Goal: Task Accomplishment & Management: Manage account settings

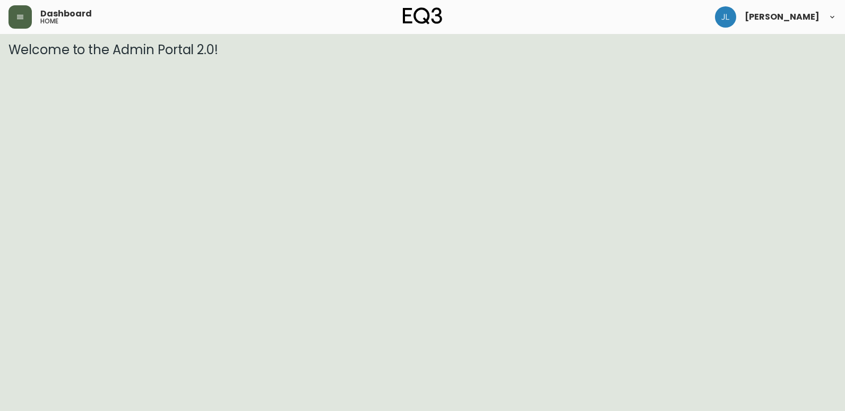
click at [15, 16] on button "button" at bounding box center [19, 16] width 23 height 23
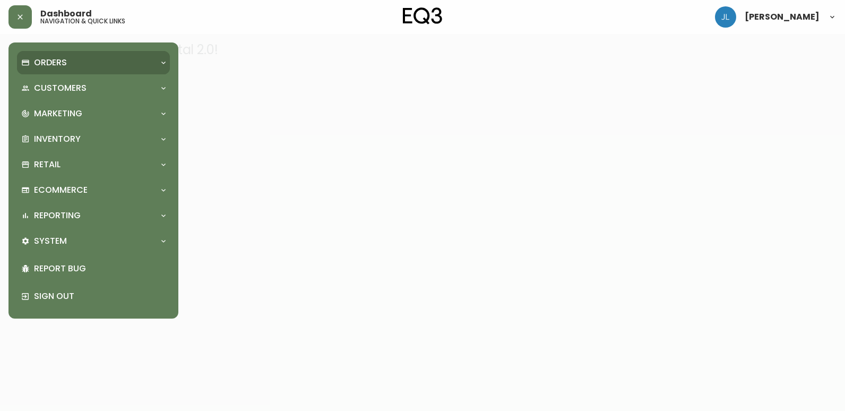
click at [62, 65] on p "Orders" at bounding box center [50, 63] width 33 height 12
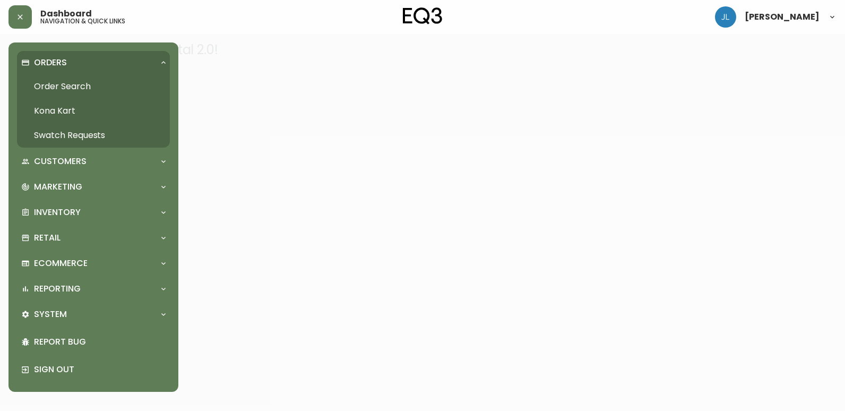
click at [60, 84] on link "Order Search" at bounding box center [93, 86] width 153 height 24
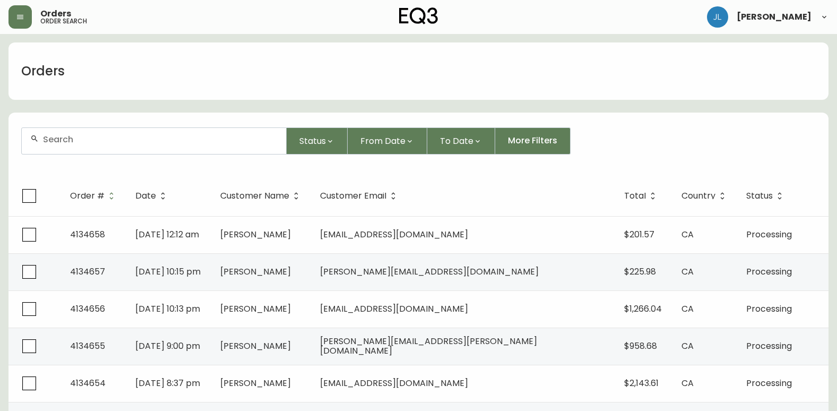
click at [174, 132] on div at bounding box center [154, 141] width 264 height 26
paste input "4134464"
type input "4134464"
click at [152, 140] on input "4134464" at bounding box center [160, 139] width 235 height 10
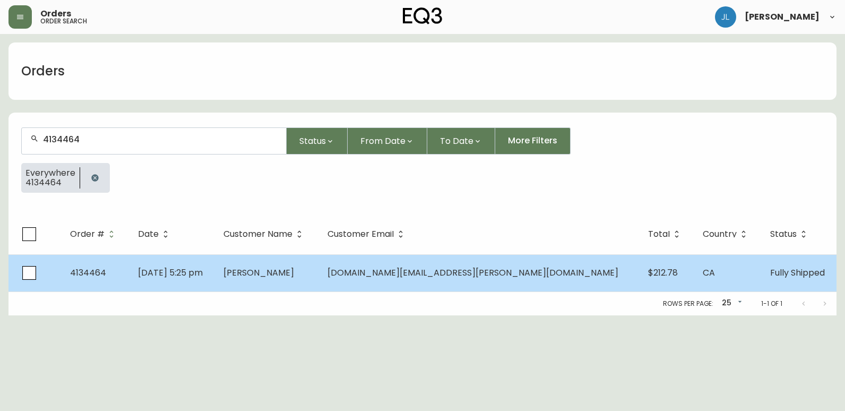
click at [214, 271] on td "[DATE] 5:25 pm" at bounding box center [171, 272] width 85 height 37
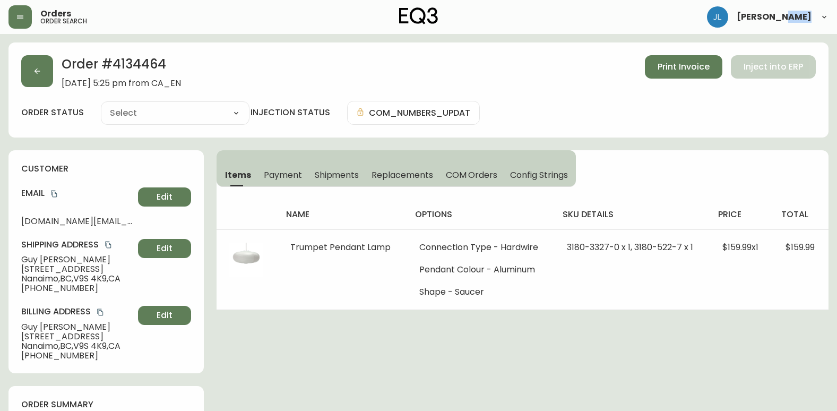
type input "Fully Shipped"
select select "FULLY_SHIPPED"
drag, startPoint x: 269, startPoint y: 271, endPoint x: 290, endPoint y: 342, distance: 74.1
drag, startPoint x: 15, startPoint y: 267, endPoint x: 106, endPoint y: 266, distance: 90.8
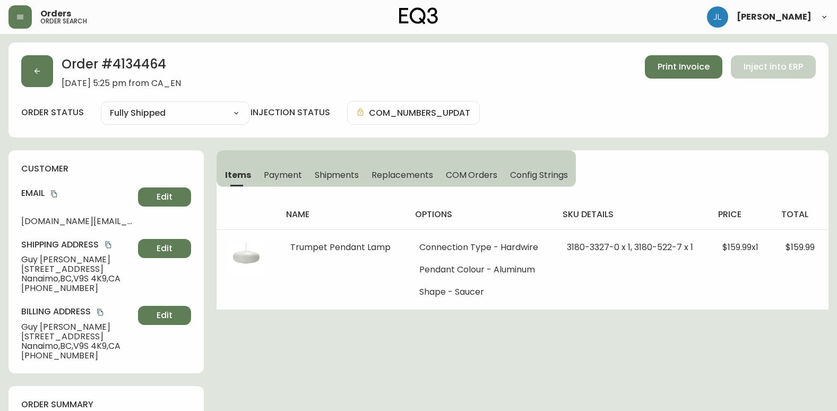
click at [106, 266] on div "customer Email [DOMAIN_NAME][EMAIL_ADDRESS][PERSON_NAME][DOMAIN_NAME] Edit Ship…" at bounding box center [105, 261] width 195 height 223
copy span "[STREET_ADDRESS]"
drag, startPoint x: 80, startPoint y: 279, endPoint x: 113, endPoint y: 279, distance: 32.9
click at [113, 279] on span "Nanaimo , [GEOGRAPHIC_DATA] , V9S 4K9 , [GEOGRAPHIC_DATA]" at bounding box center [77, 279] width 113 height 10
copy span "V9S 4K9"
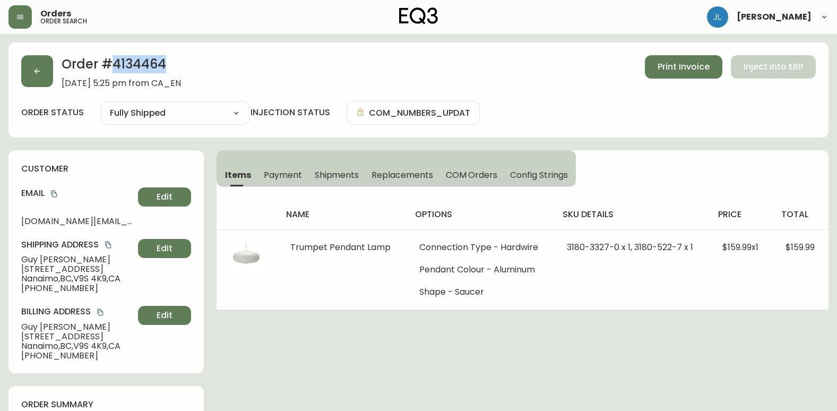
drag, startPoint x: 110, startPoint y: 64, endPoint x: 189, endPoint y: 67, distance: 78.6
click at [181, 67] on h2 "Order # 4134464" at bounding box center [121, 66] width 119 height 23
copy h2 "4134464"
click at [340, 176] on span "Shipments" at bounding box center [337, 174] width 45 height 11
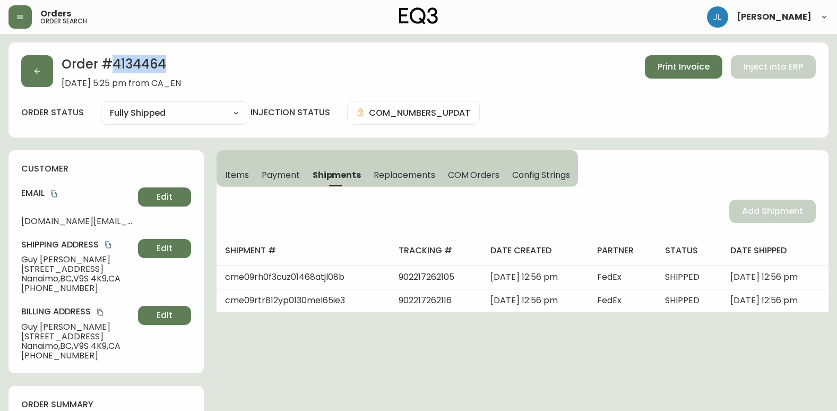
click at [231, 170] on span "Items" at bounding box center [237, 174] width 24 height 11
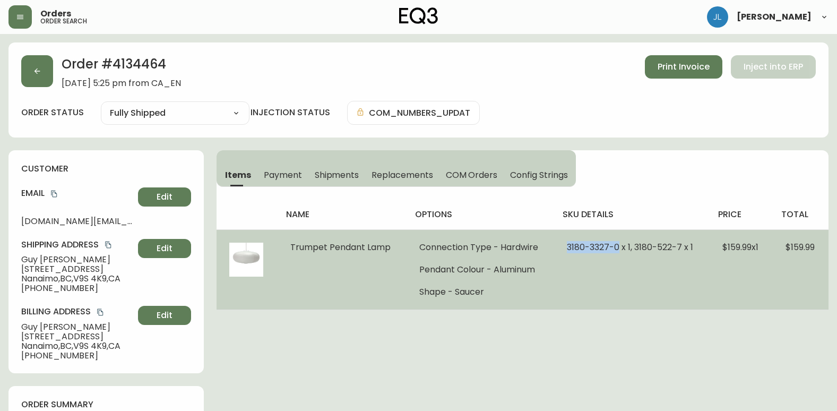
drag, startPoint x: 561, startPoint y: 246, endPoint x: 615, endPoint y: 246, distance: 54.1
click at [615, 246] on td "3180-3327-0 x 1, 3180-522-7 x 1" at bounding box center [631, 269] width 155 height 80
copy span "[PHONE_NUMBER]"
drag, startPoint x: 632, startPoint y: 248, endPoint x: 679, endPoint y: 246, distance: 47.3
click at [679, 246] on span "3180-3327-0 x 1, 3180-522-7 x 1" at bounding box center [630, 247] width 126 height 12
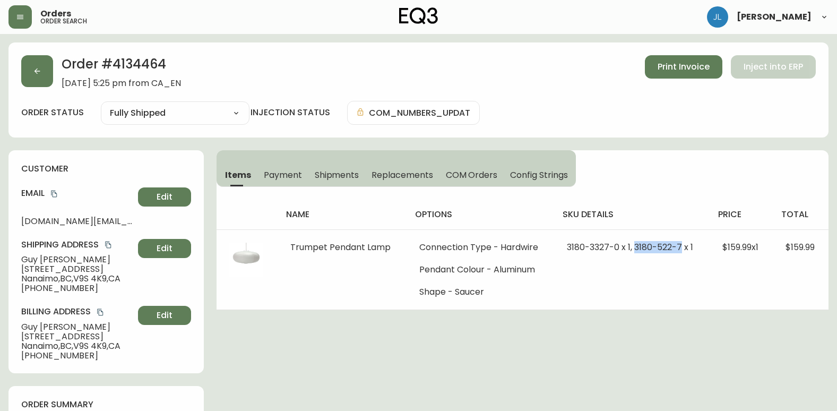
copy span "[PHONE_NUMBER]"
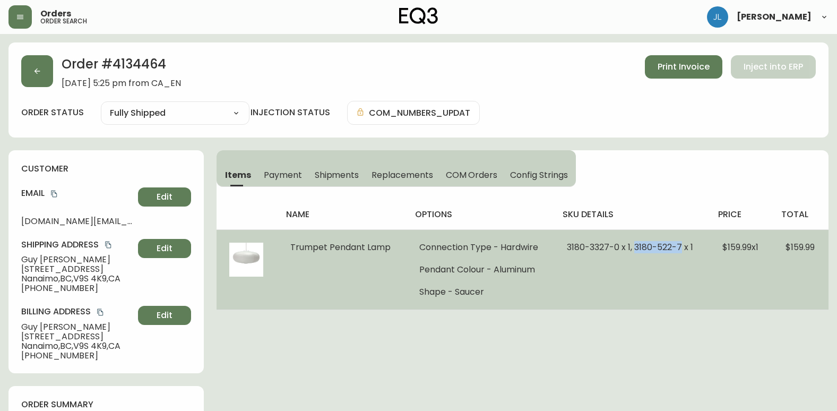
copy span "[PHONE_NUMBER]"
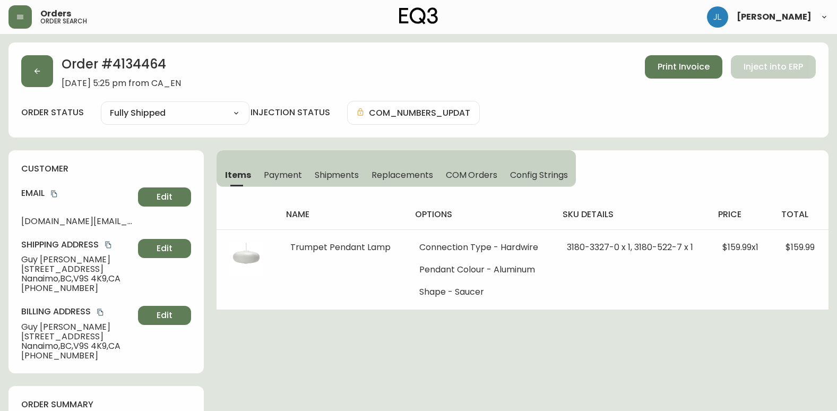
click at [806, 132] on div "Order # 4134464 [DATE] 5:25 pm from CA_EN Print Invoice Inject into ERP order s…" at bounding box center [418, 89] width 820 height 95
click at [42, 68] on button "button" at bounding box center [37, 71] width 32 height 32
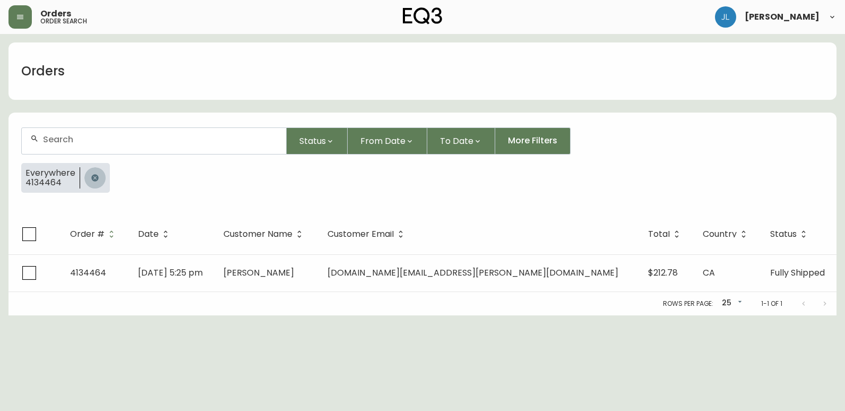
click at [91, 179] on icon "button" at bounding box center [94, 177] width 7 height 7
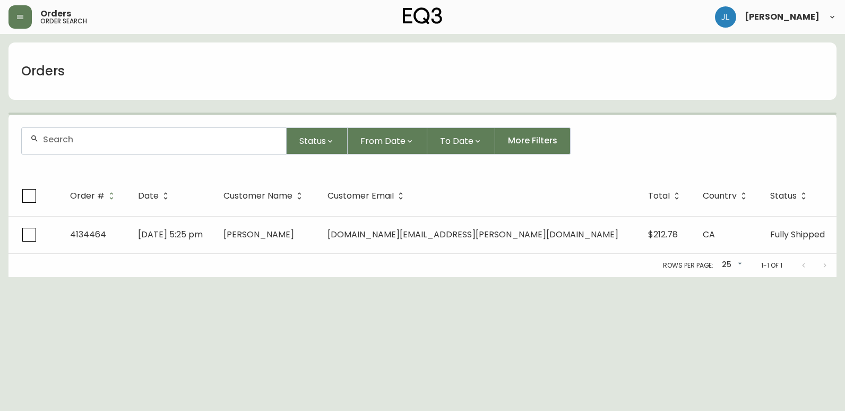
click at [92, 144] on div at bounding box center [154, 141] width 264 height 26
paste input "4133206"
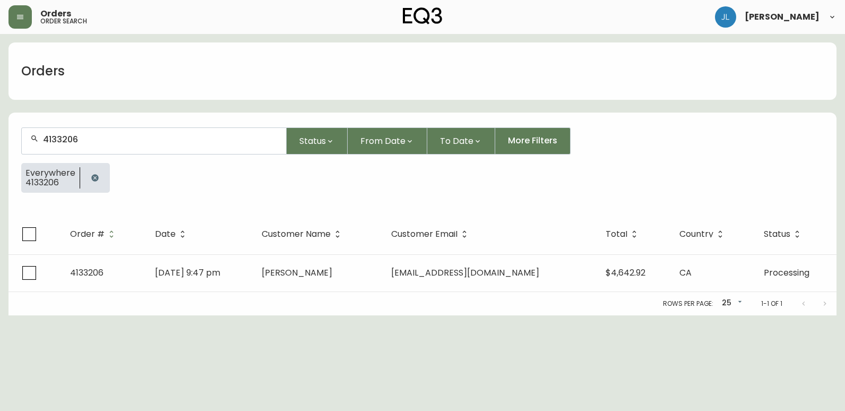
type input "4133206"
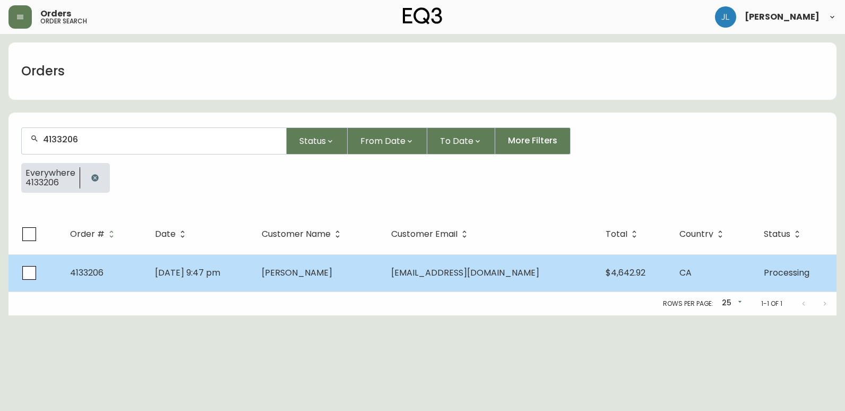
click at [383, 271] on td "[PERSON_NAME]" at bounding box center [317, 272] width 129 height 37
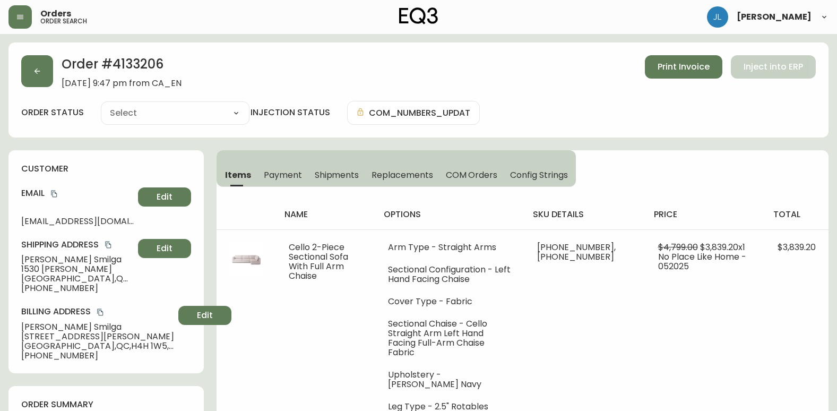
type input "Processing"
select select "PROCESSING"
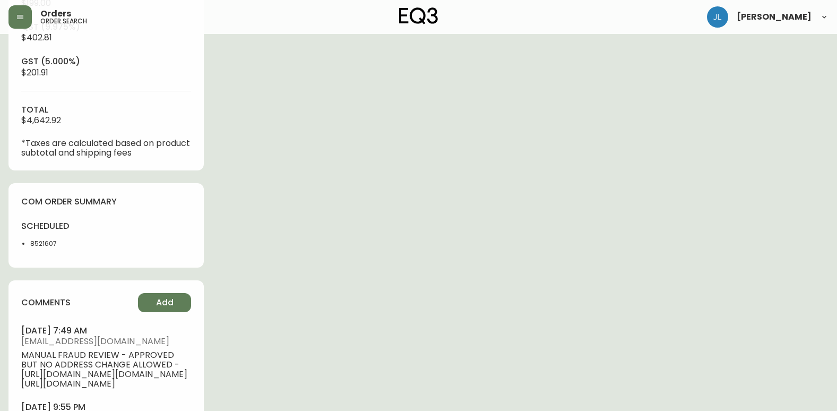
scroll to position [478, 0]
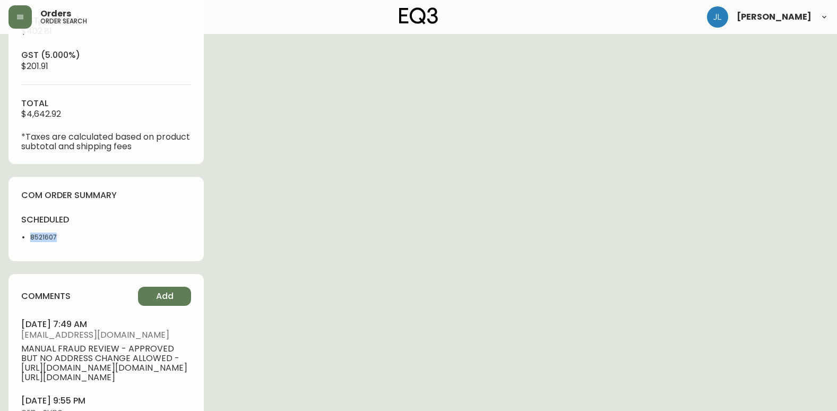
drag, startPoint x: 39, startPoint y: 242, endPoint x: 28, endPoint y: 244, distance: 11.9
click at [28, 244] on div "scheduled 8521607" at bounding box center [60, 231] width 79 height 34
copy li "8521607"
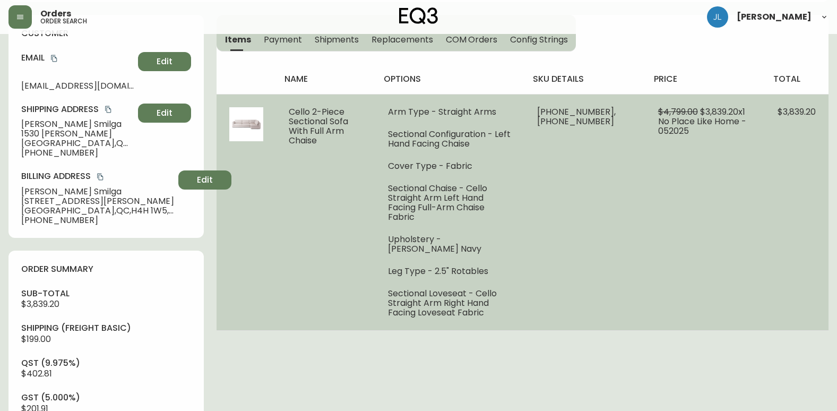
scroll to position [0, 0]
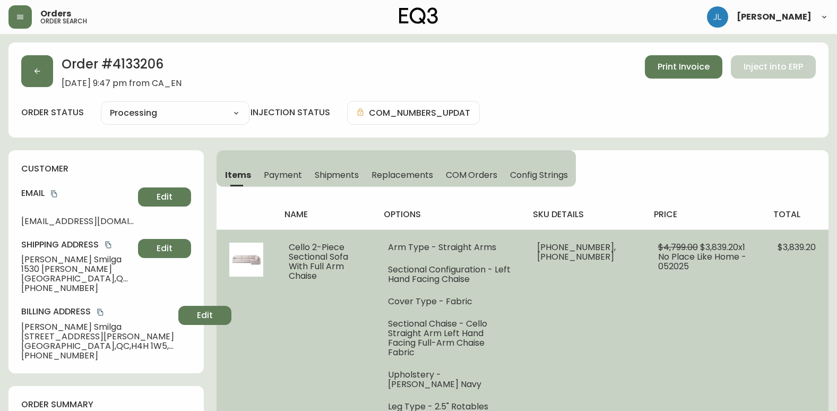
click at [782, 389] on td "$3,839.20" at bounding box center [797, 347] width 64 height 236
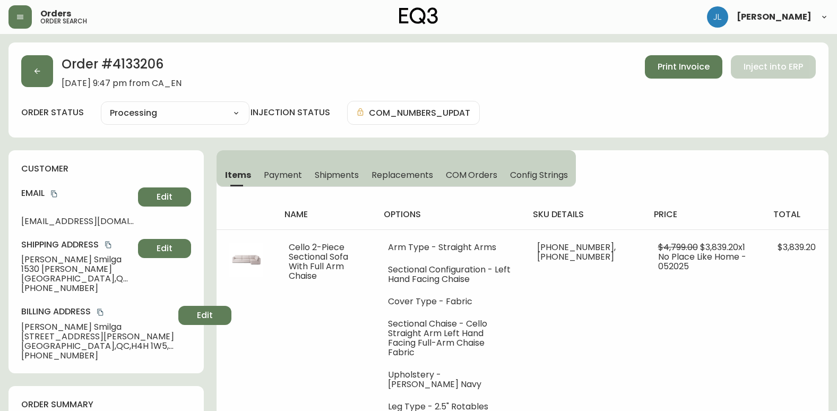
click at [745, 183] on div "Items Payment Shipments Replacements COM Orders Config Strings name options sku…" at bounding box center [523, 308] width 612 height 316
drag, startPoint x: 165, startPoint y: 65, endPoint x: 112, endPoint y: 64, distance: 53.1
click at [112, 64] on h2 "Order # 4133206" at bounding box center [122, 66] width 120 height 23
copy h2 "4133206"
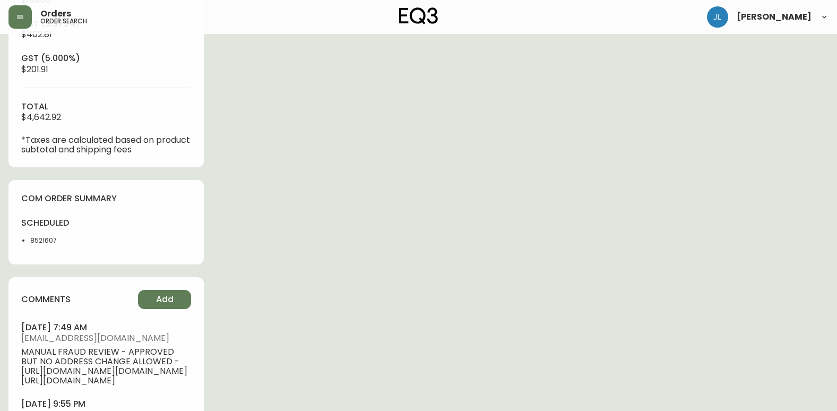
scroll to position [478, 0]
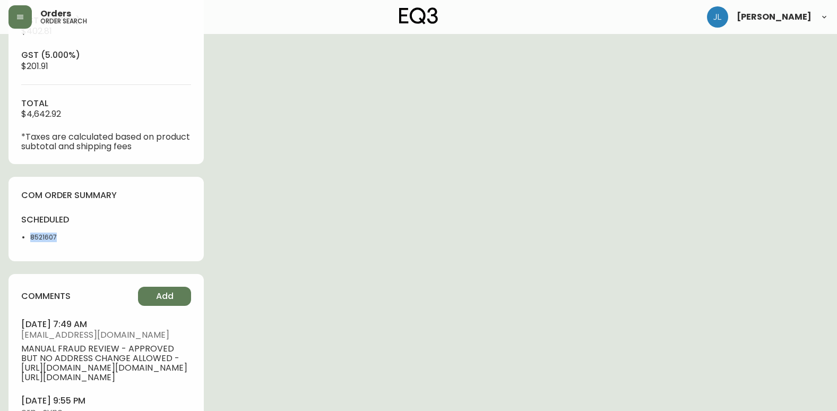
drag, startPoint x: 31, startPoint y: 234, endPoint x: 14, endPoint y: 234, distance: 17.0
click at [14, 234] on div "com order summary scheduled 8521607" at bounding box center [105, 219] width 195 height 84
copy li "8521607"
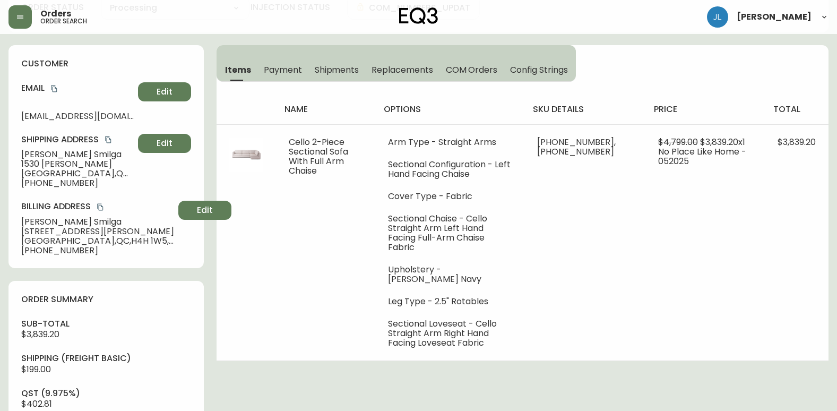
scroll to position [53, 0]
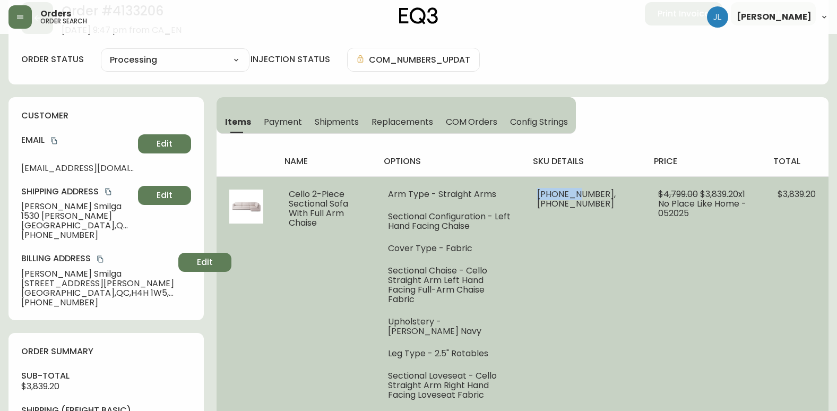
drag, startPoint x: 574, startPoint y: 195, endPoint x: 615, endPoint y: 194, distance: 40.9
click at [615, 194] on td "[PHONE_NUMBER], [PHONE_NUMBER]" at bounding box center [584, 294] width 120 height 236
copy span "30337-08"
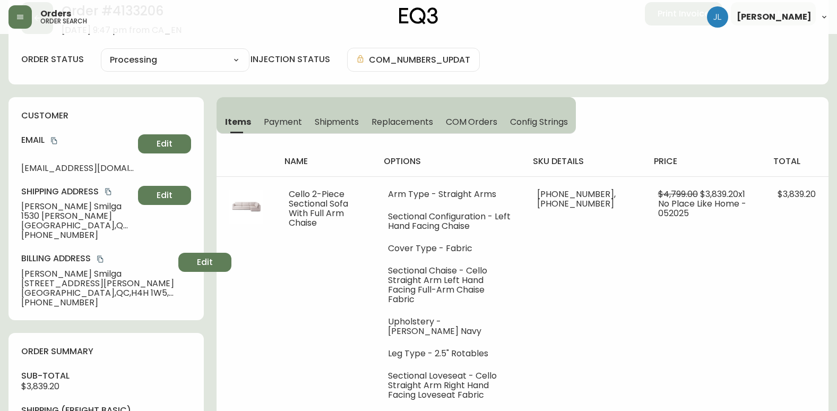
click at [498, 39] on div "Order # 4133206 [DATE] 9:47 pm from CA_EN Print Invoice Inject into ERP order s…" at bounding box center [418, 36] width 820 height 95
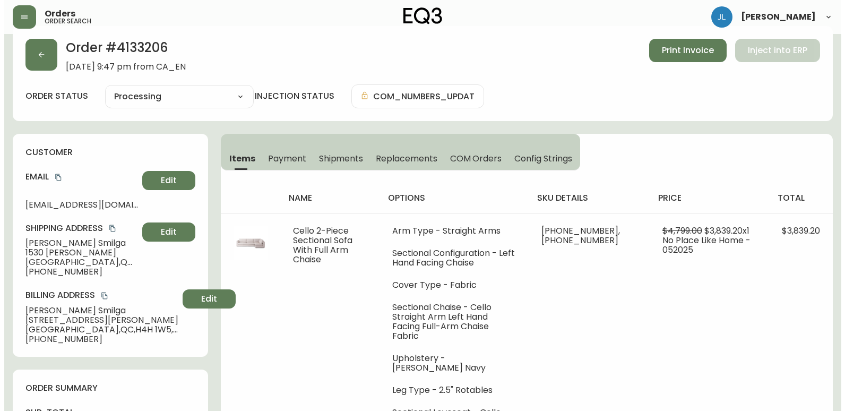
scroll to position [0, 0]
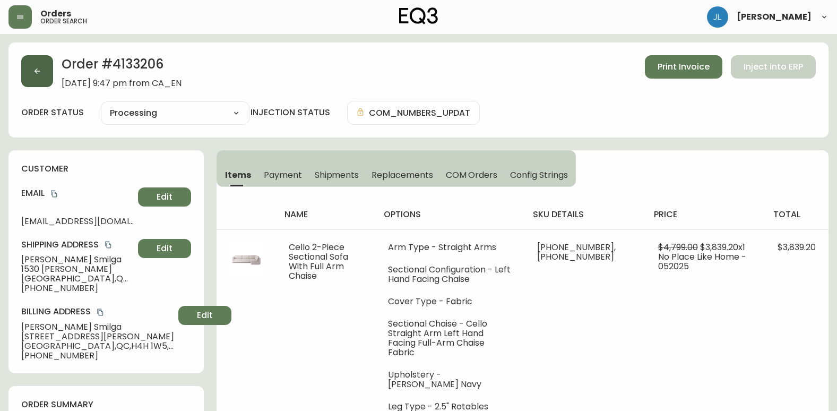
click at [33, 71] on icon "button" at bounding box center [37, 71] width 8 height 8
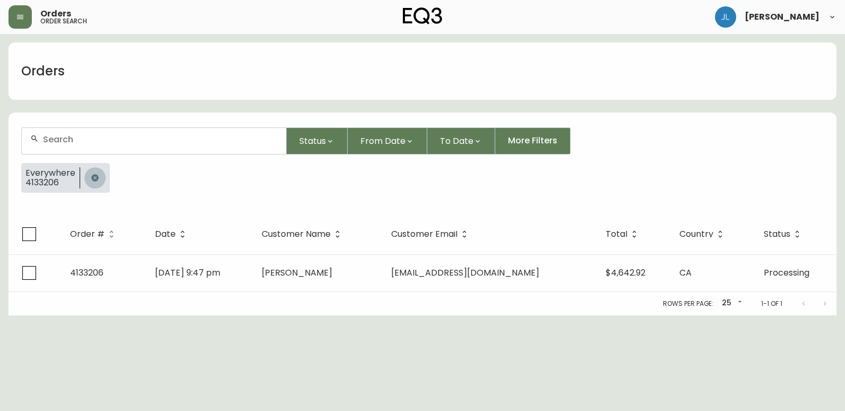
click at [94, 183] on button "button" at bounding box center [94, 177] width 21 height 21
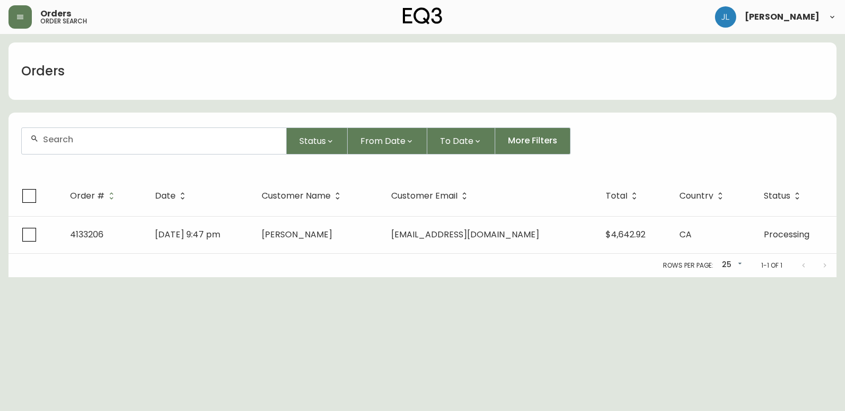
click at [104, 145] on div at bounding box center [154, 141] width 264 height 26
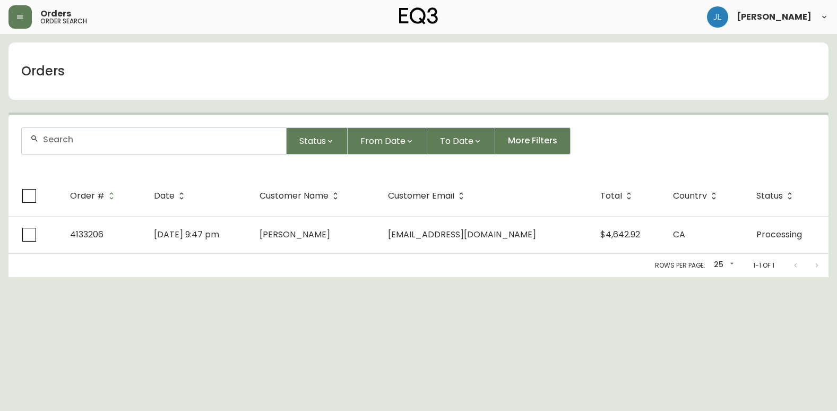
paste input "4133359"
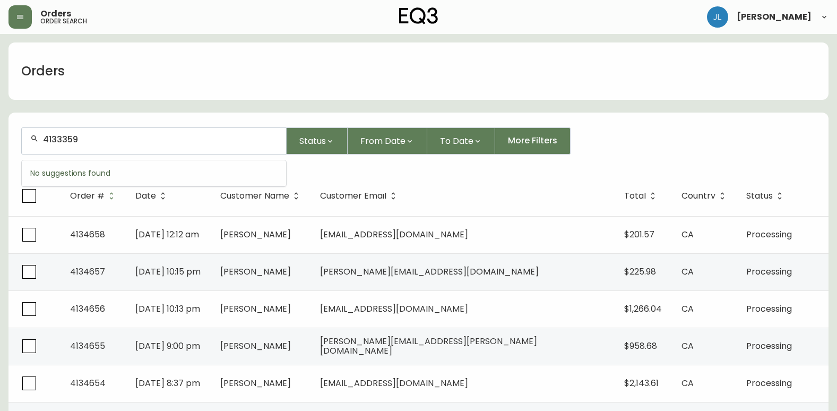
type input "4133359"
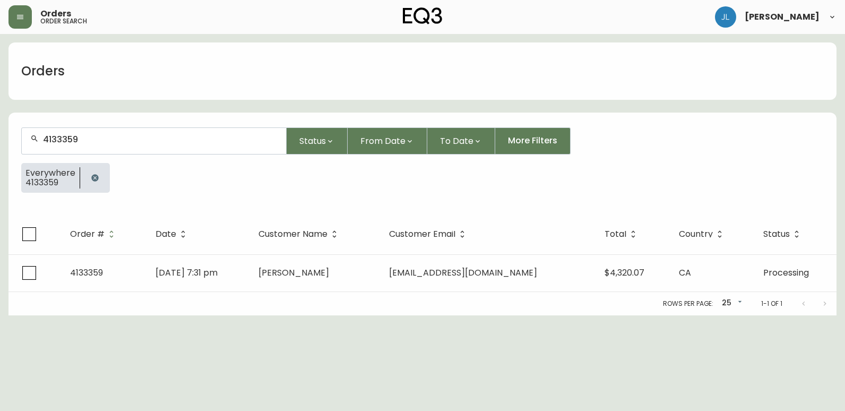
scroll to position [1, 0]
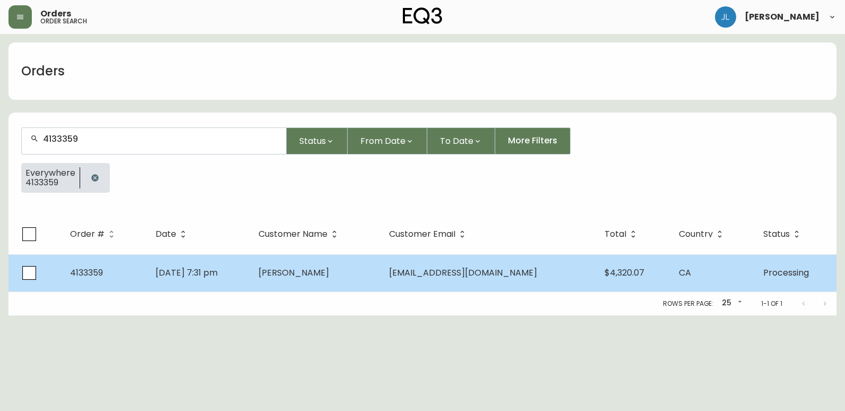
click at [143, 283] on td "4133359" at bounding box center [104, 272] width 85 height 37
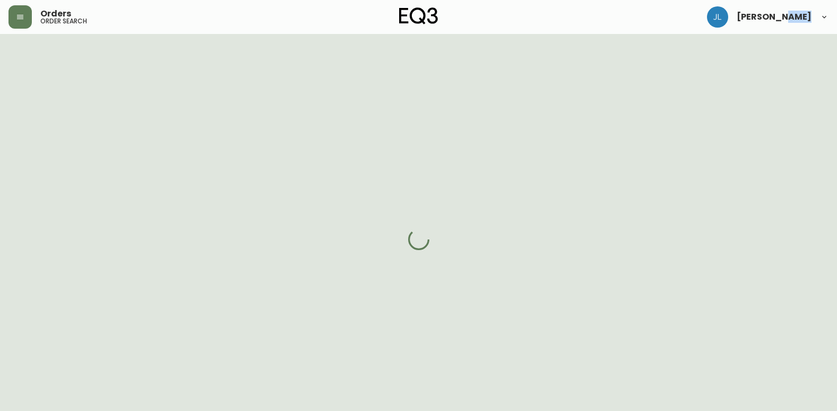
click at [143, 283] on div at bounding box center [418, 239] width 837 height 411
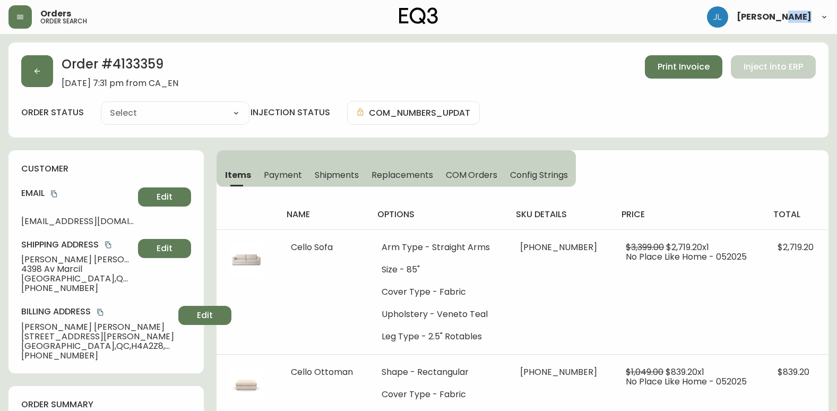
type input "Processing"
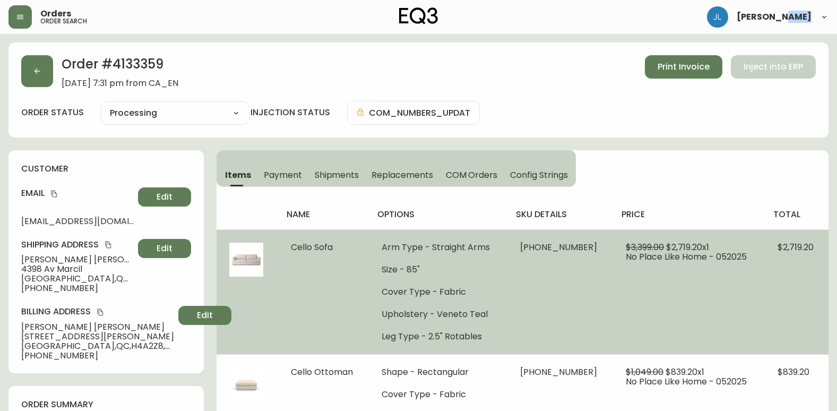
select select "PROCESSING"
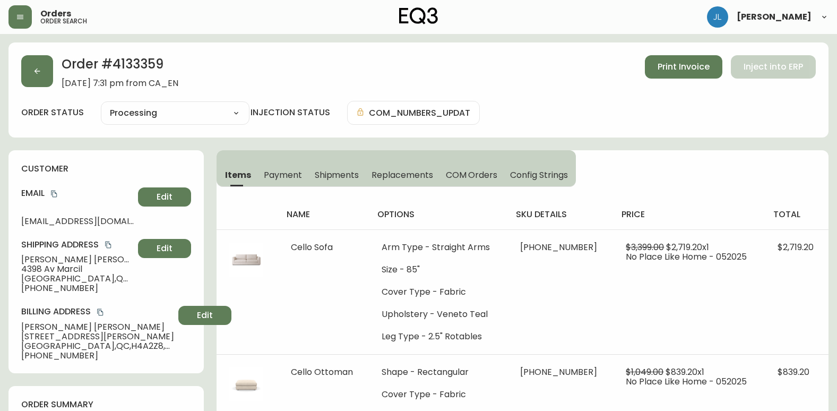
click at [201, 344] on div "customer Email [EMAIL_ADDRESS][DOMAIN_NAME] Edit Shipping Address [PERSON_NAME]…" at bounding box center [105, 261] width 195 height 223
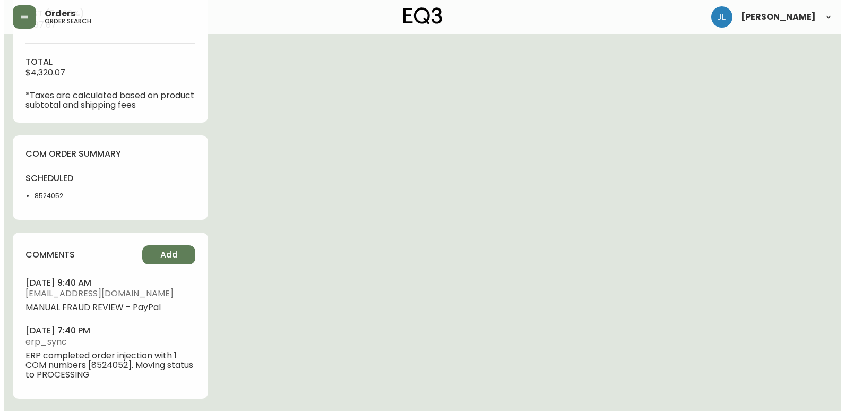
scroll to position [520, 0]
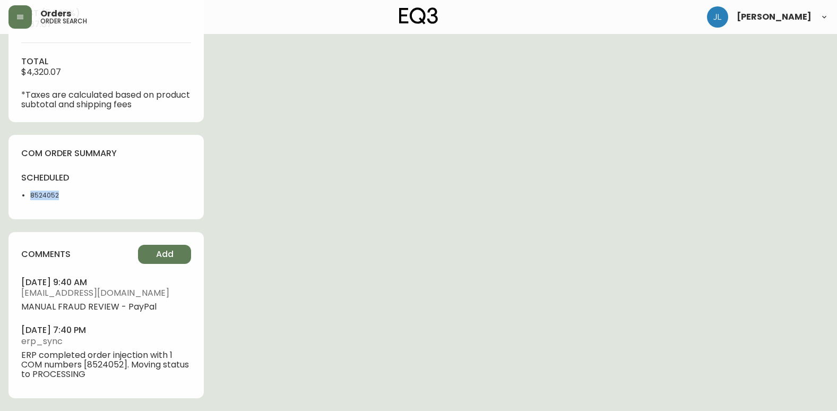
drag, startPoint x: 70, startPoint y: 196, endPoint x: 16, endPoint y: 194, distance: 53.6
click at [16, 194] on div "com order summary scheduled 8524052" at bounding box center [105, 177] width 195 height 84
drag, startPoint x: 764, startPoint y: 320, endPoint x: 648, endPoint y: 402, distance: 142.1
drag, startPoint x: 0, startPoint y: 241, endPoint x: 10, endPoint y: 195, distance: 47.1
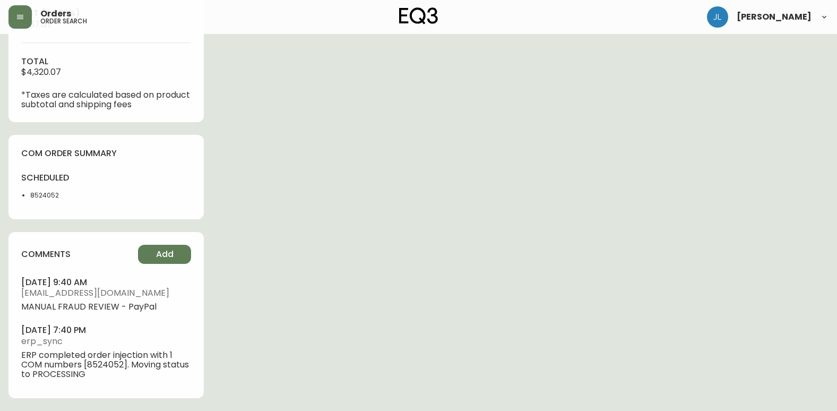
click at [19, 16] on icon "button" at bounding box center [20, 17] width 8 height 8
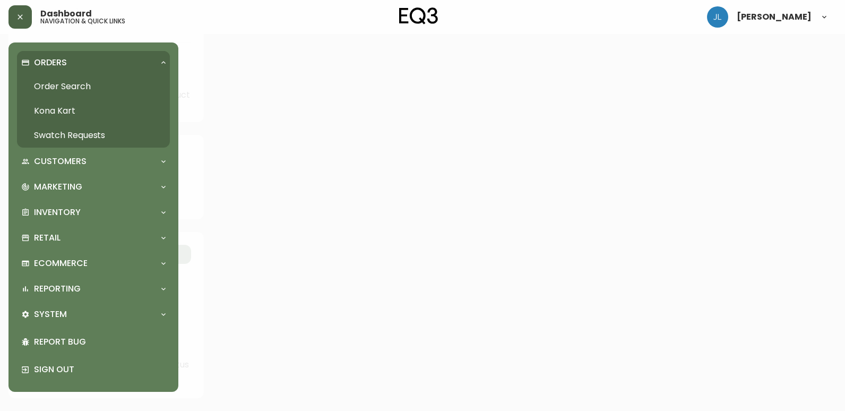
click at [63, 80] on link "Order Search" at bounding box center [93, 86] width 153 height 24
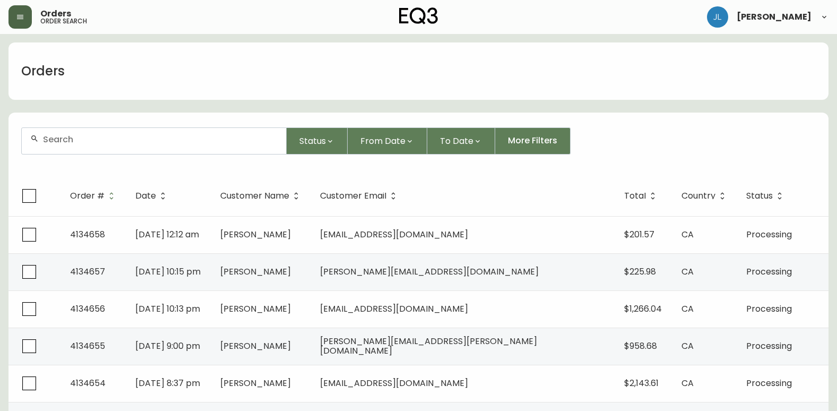
click at [164, 145] on div at bounding box center [154, 141] width 264 height 26
paste input "[PERSON_NAME][EMAIL_ADDRESS][DOMAIN_NAME]"
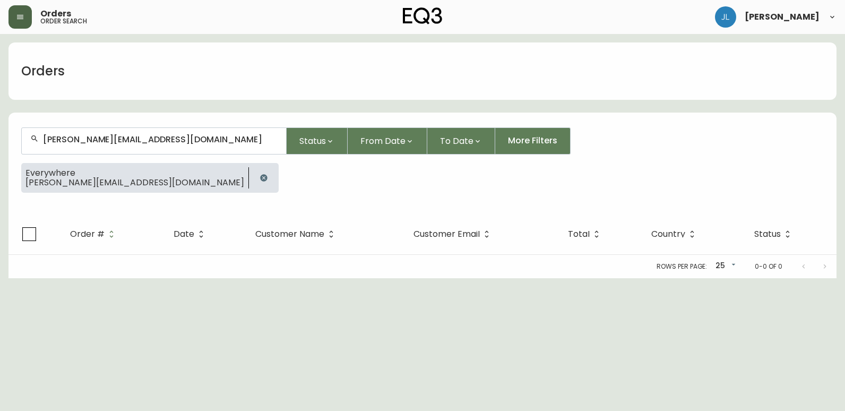
type input "[PERSON_NAME][EMAIL_ADDRESS][DOMAIN_NAME]"
click at [260, 177] on icon "button" at bounding box center [264, 178] width 8 height 8
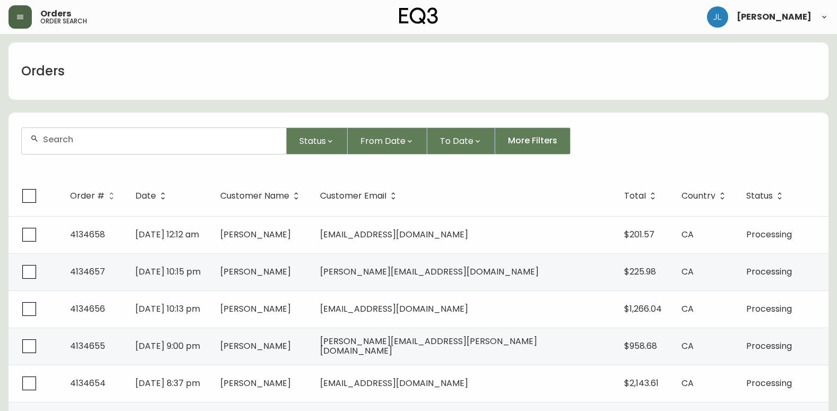
click at [47, 144] on div at bounding box center [154, 141] width 264 height 26
click at [107, 133] on div at bounding box center [154, 141] width 264 height 26
type input "[STREET_ADDRESS]"
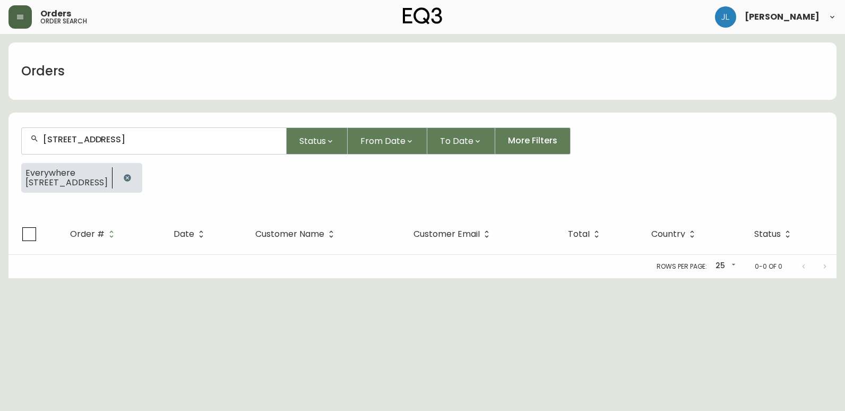
click at [131, 177] on icon "button" at bounding box center [127, 177] width 7 height 7
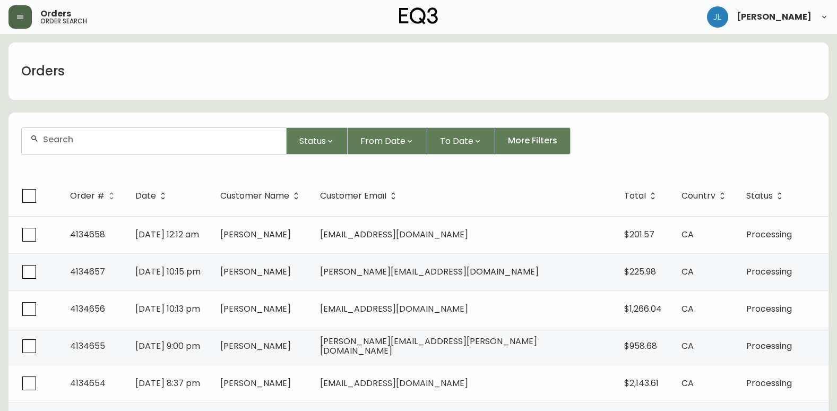
click at [232, 141] on input "text" at bounding box center [160, 139] width 235 height 10
click at [542, 141] on span "More Filters" at bounding box center [532, 141] width 49 height 12
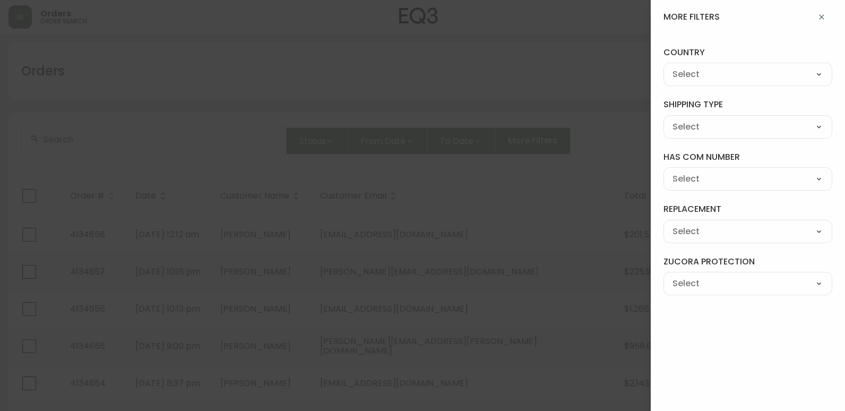
click at [500, 96] on div at bounding box center [422, 205] width 845 height 411
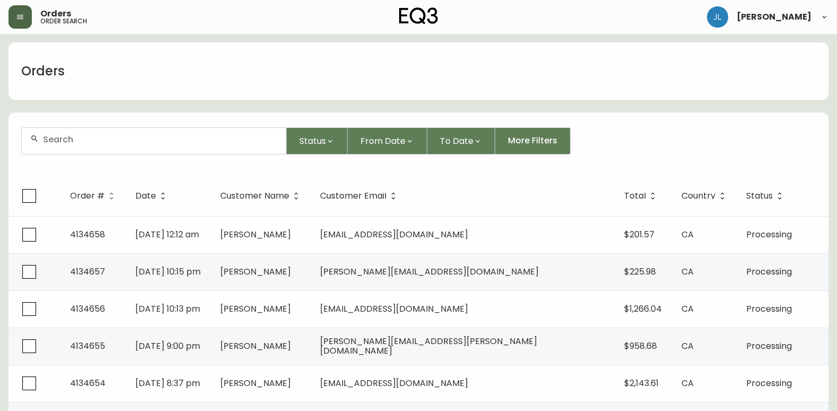
click at [51, 142] on input "text" at bounding box center [160, 139] width 235 height 10
paste input "4134361"
type input "4134361"
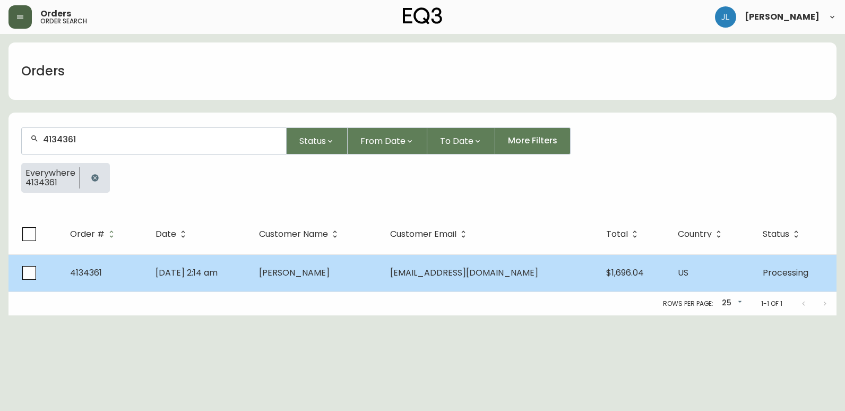
click at [381, 264] on td "[PERSON_NAME]" at bounding box center [315, 272] width 131 height 37
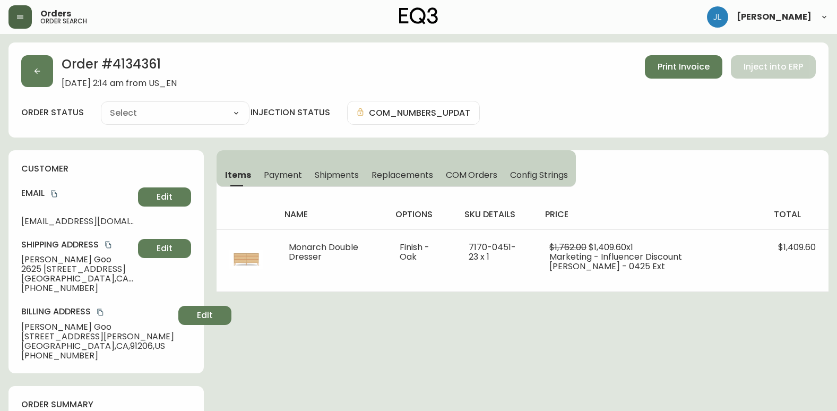
type input "Processing"
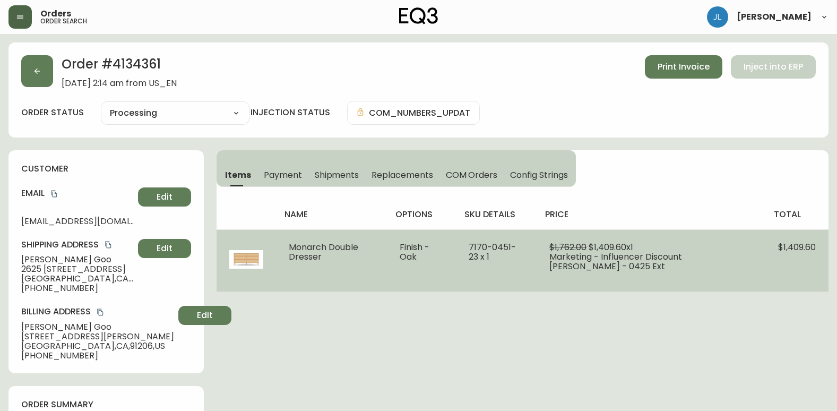
select select "PROCESSING"
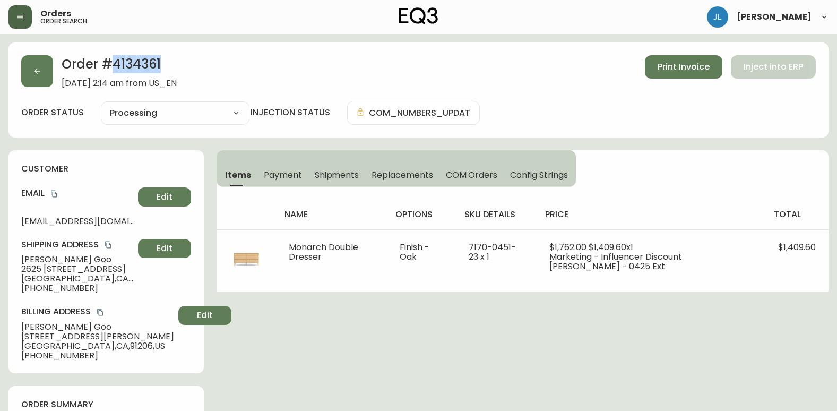
drag, startPoint x: 160, startPoint y: 64, endPoint x: 114, endPoint y: 64, distance: 46.7
click at [114, 64] on h2 "Order # 4134361" at bounding box center [119, 66] width 115 height 23
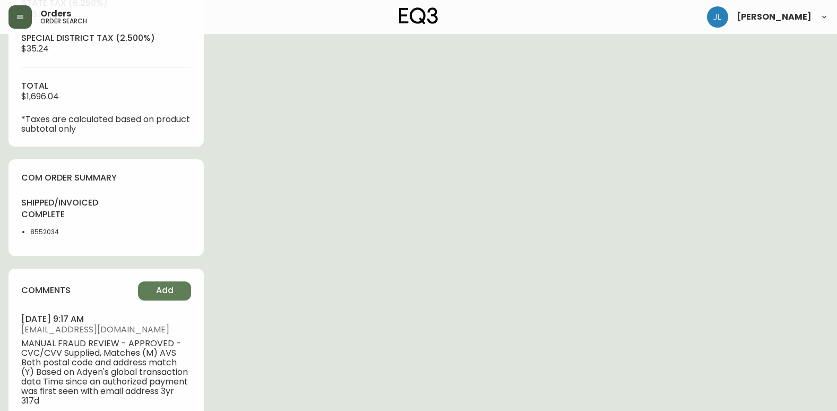
scroll to position [531, 0]
drag, startPoint x: 71, startPoint y: 228, endPoint x: 28, endPoint y: 231, distance: 43.1
click at [28, 231] on ul "8552034" at bounding box center [60, 231] width 79 height 10
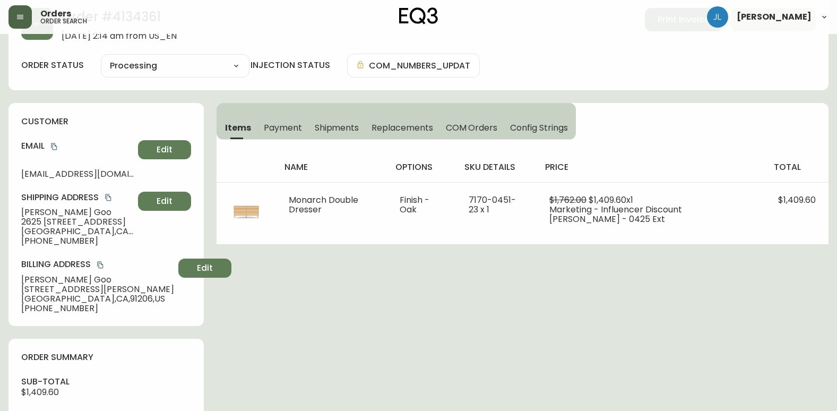
scroll to position [0, 0]
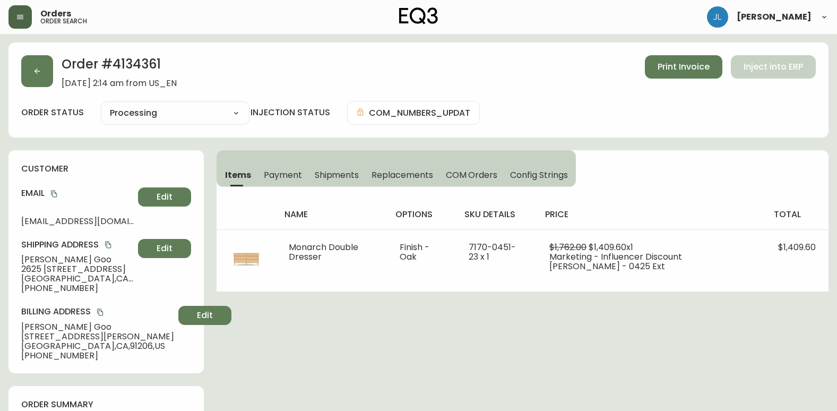
click at [355, 171] on span "Shipments" at bounding box center [337, 174] width 45 height 11
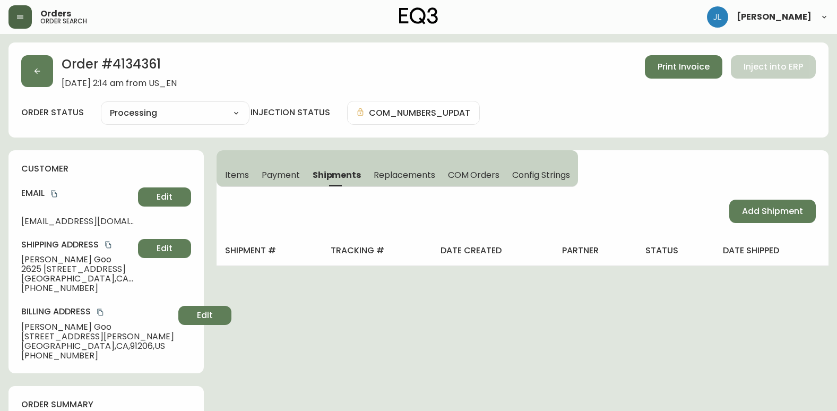
click at [226, 179] on span "Items" at bounding box center [237, 174] width 24 height 11
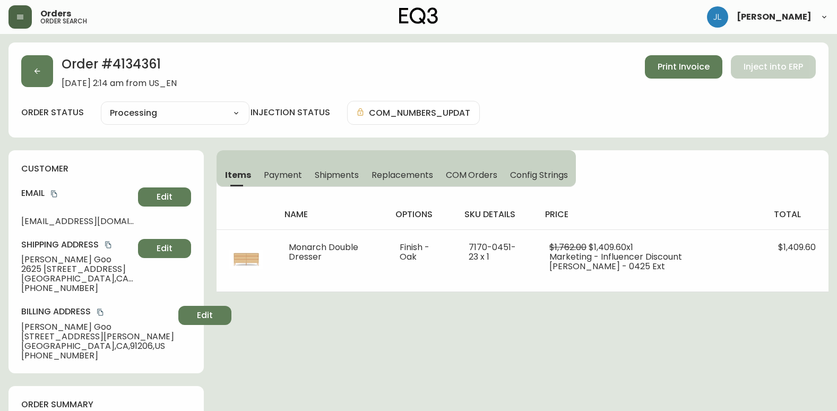
click at [345, 173] on span "Shipments" at bounding box center [337, 174] width 45 height 11
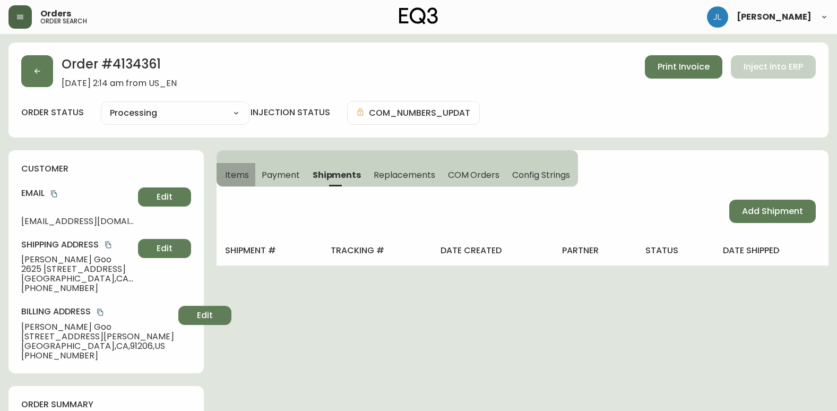
click at [234, 176] on span "Items" at bounding box center [237, 174] width 24 height 11
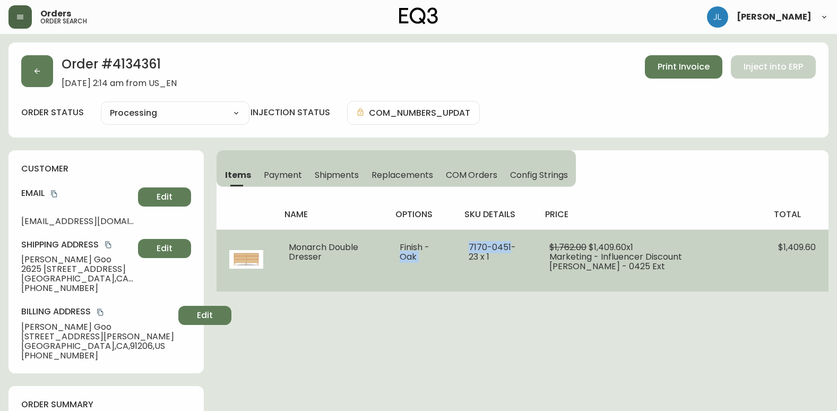
drag, startPoint x: 466, startPoint y: 247, endPoint x: 521, endPoint y: 245, distance: 54.2
click at [521, 245] on tr "Monarch Double Dresser Finish - Oak 7170-0451-23 x 1 $1,762.00 $1,409.60 x 1 Ma…" at bounding box center [523, 260] width 612 height 62
drag, startPoint x: 521, startPoint y: 245, endPoint x: 474, endPoint y: 263, distance: 50.3
click at [480, 265] on td "7170-0451-23 x 1" at bounding box center [496, 260] width 81 height 62
drag, startPoint x: 481, startPoint y: 248, endPoint x: 533, endPoint y: 247, distance: 52.6
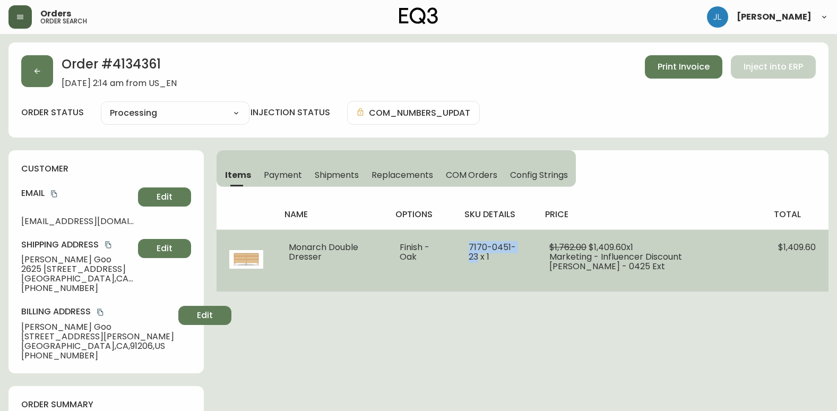
click at [516, 247] on span "7170-0451-23 x 1" at bounding box center [492, 252] width 47 height 22
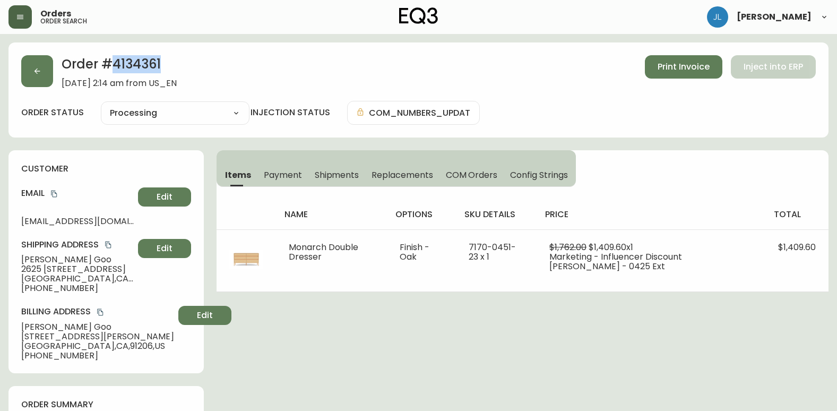
drag, startPoint x: 143, startPoint y: 65, endPoint x: 113, endPoint y: 63, distance: 29.8
click at [113, 63] on h2 "Order # 4134361" at bounding box center [119, 66] width 115 height 23
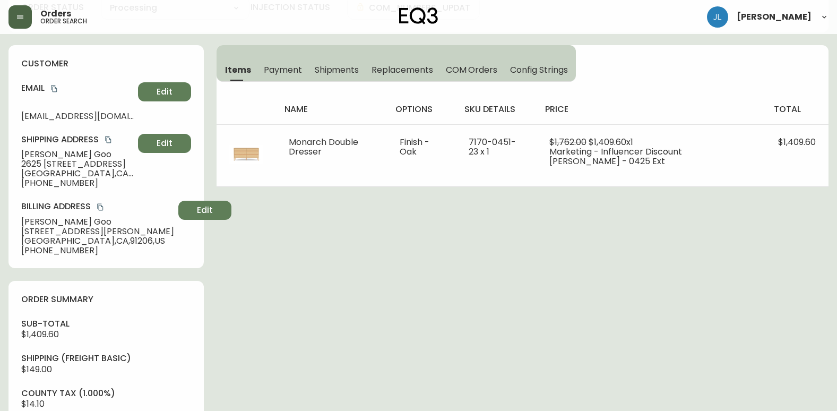
scroll to position [106, 0]
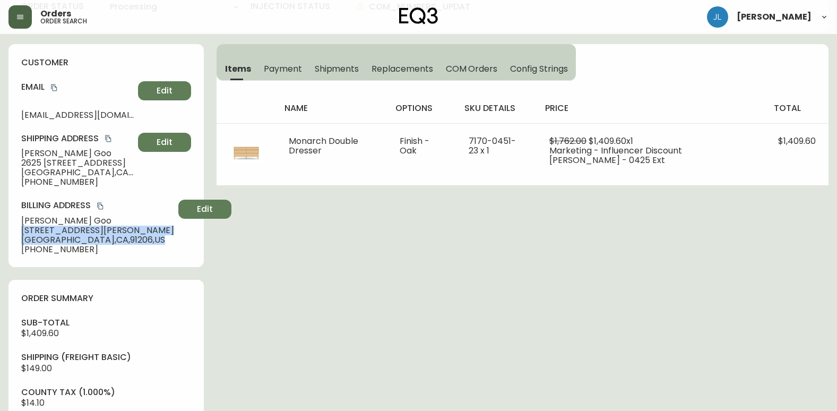
drag, startPoint x: 123, startPoint y: 241, endPoint x: 19, endPoint y: 231, distance: 104.6
click at [19, 231] on div "customer Email [EMAIL_ADDRESS][DOMAIN_NAME] Edit Shipping Address [PERSON_NAME]…" at bounding box center [105, 155] width 195 height 223
drag, startPoint x: 81, startPoint y: 217, endPoint x: -2, endPoint y: 217, distance: 82.8
click at [0, 217] on html "Orders order search [PERSON_NAME] Order # 4134361 [DATE] 2:14 am from [GEOGRAPH…" at bounding box center [418, 411] width 837 height 1034
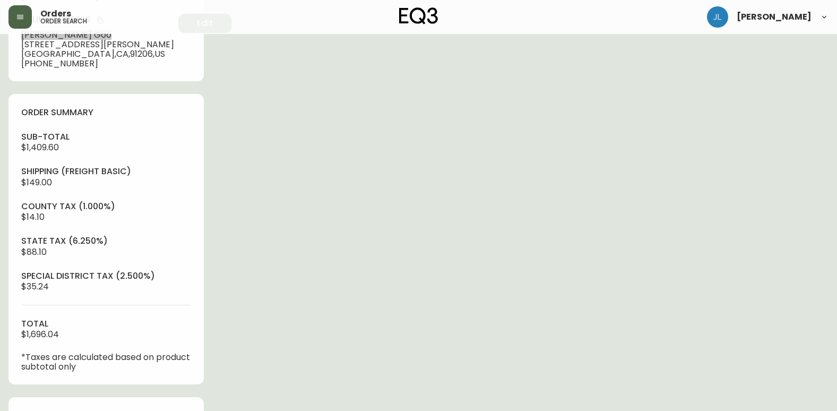
scroll to position [265, 0]
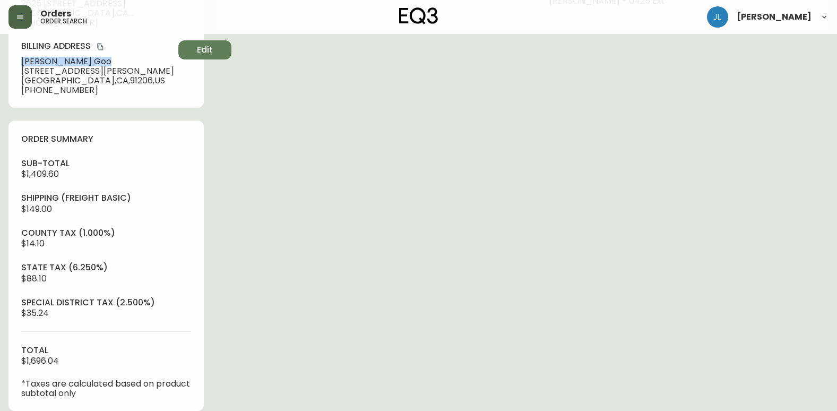
click at [421, 54] on div "Order # 4134361 [DATE] 2:14 am from [GEOGRAPHIC_DATA] Print Invoice Inject into…" at bounding box center [418, 273] width 820 height 992
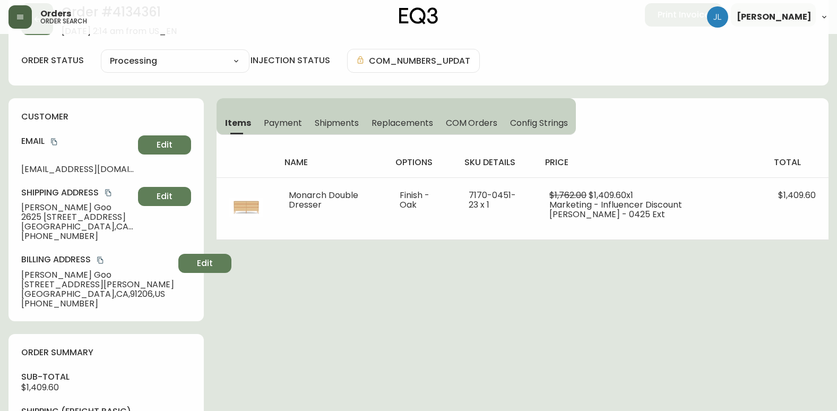
scroll to position [0, 0]
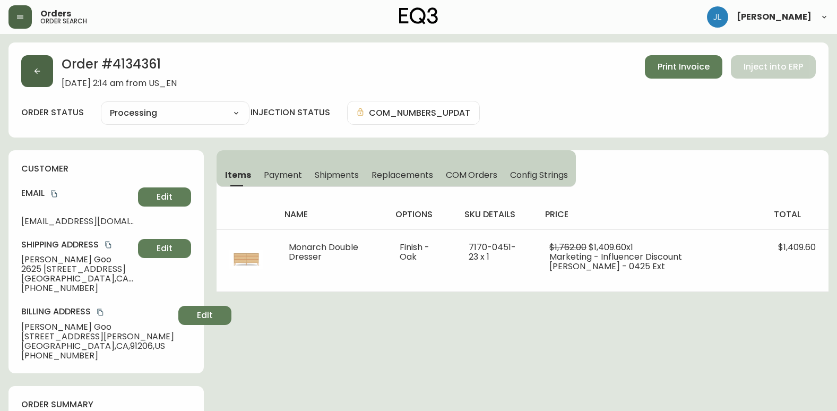
click at [33, 72] on icon "button" at bounding box center [37, 71] width 8 height 8
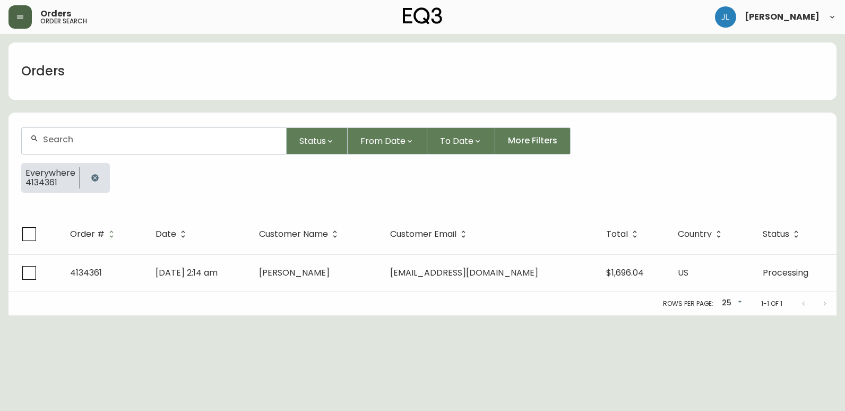
click at [93, 175] on icon "button" at bounding box center [94, 177] width 7 height 7
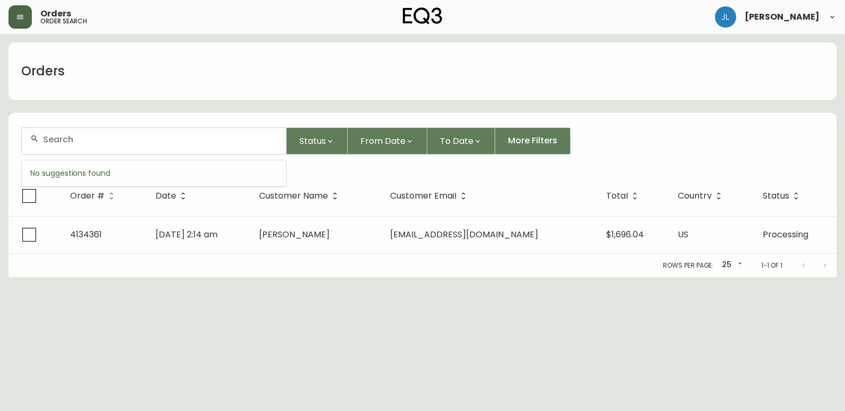
click at [96, 143] on input "text" at bounding box center [160, 139] width 235 height 10
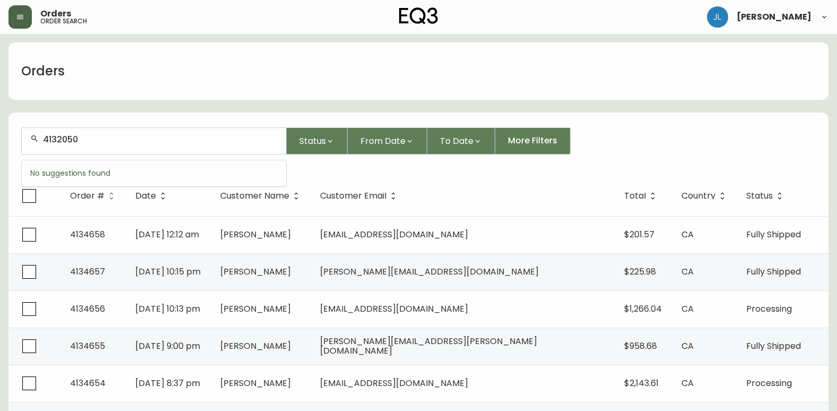
type input "4132050"
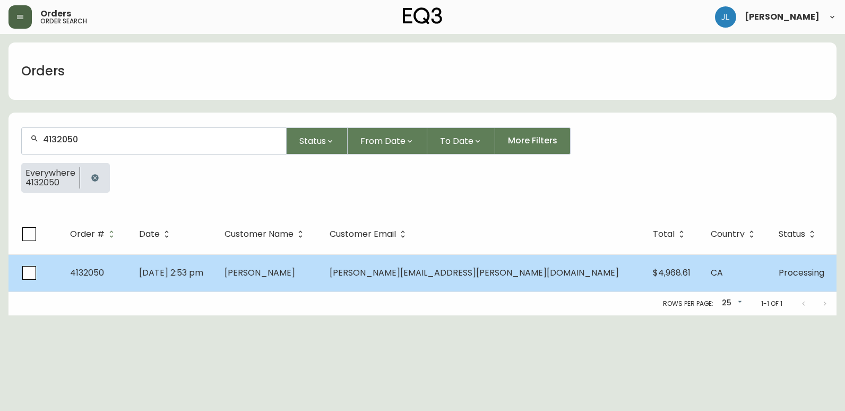
click at [216, 261] on td "[DATE] 2:53 pm" at bounding box center [173, 272] width 85 height 37
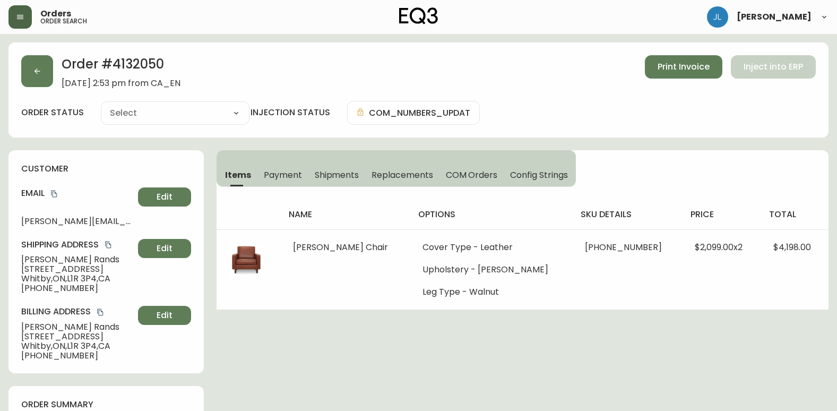
type input "Processing"
select select "PROCESSING"
click at [405, 179] on span "Replacements" at bounding box center [401, 174] width 61 height 11
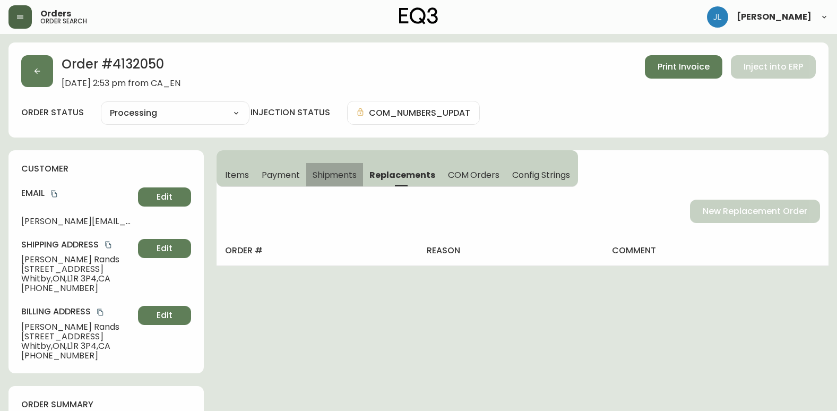
click at [325, 176] on span "Shipments" at bounding box center [335, 174] width 45 height 11
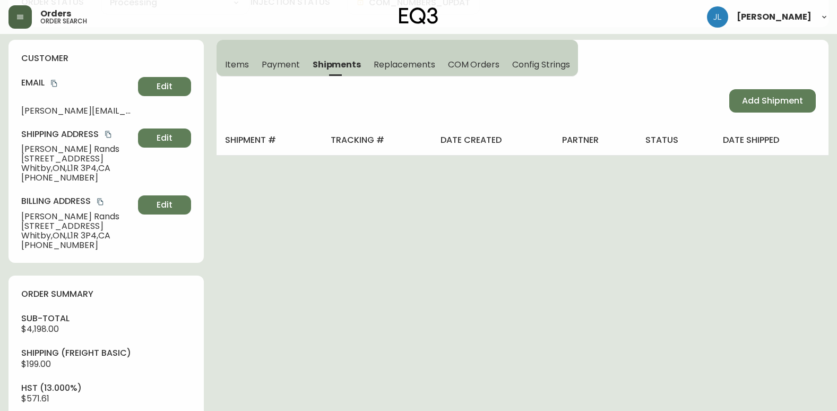
scroll to position [106, 0]
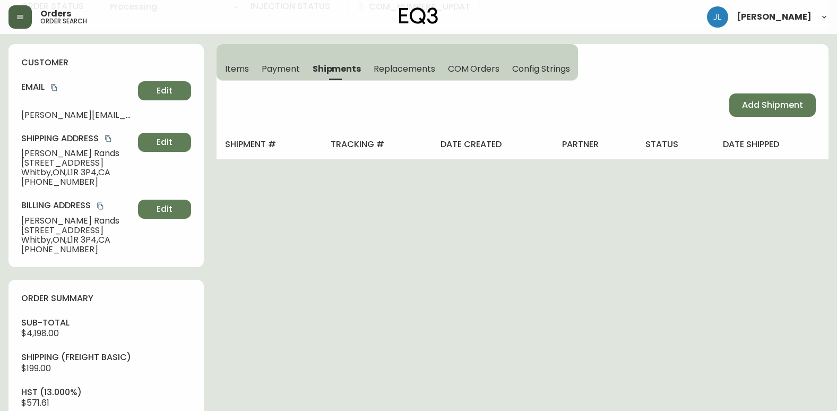
click at [752, 202] on div "Order # 4132050 [DATE] 2:53 pm from CA_EN Print Invoice Inject into ERP order s…" at bounding box center [418, 367] width 820 height 862
click at [239, 60] on button "Items" at bounding box center [236, 68] width 39 height 23
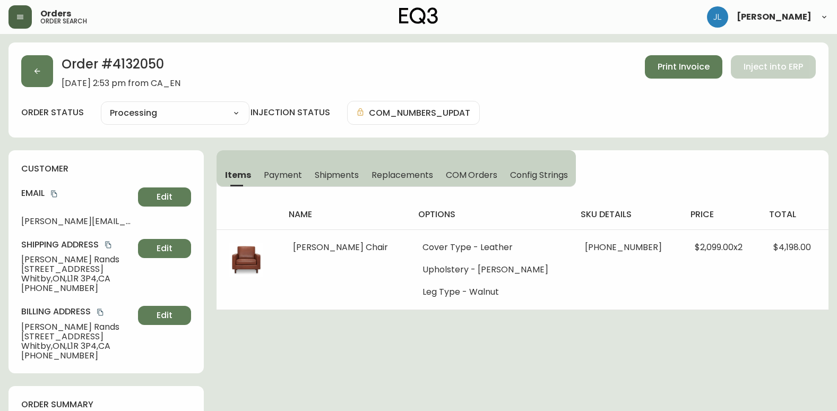
drag, startPoint x: 0, startPoint y: 170, endPoint x: 58, endPoint y: 1, distance: 179.1
